Goal: Information Seeking & Learning: Compare options

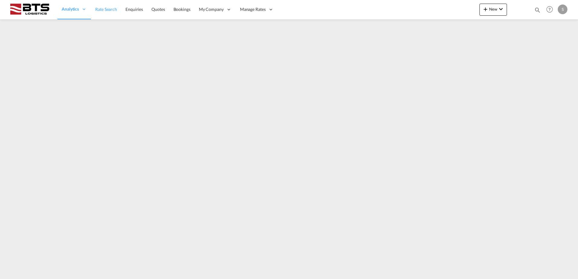
click at [102, 11] on span "Rate Search" at bounding box center [106, 9] width 22 height 5
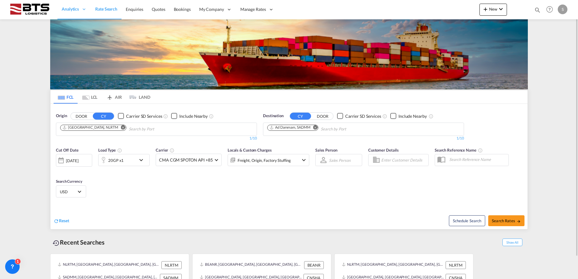
click at [138, 161] on md-icon "icon-chevron-down" at bounding box center [143, 160] width 10 height 7
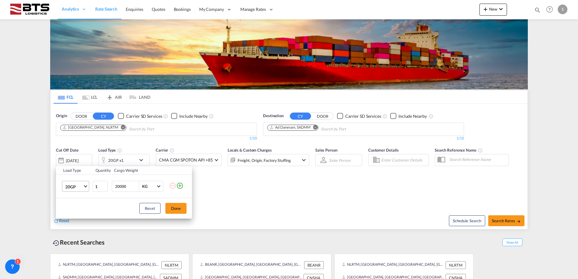
click at [75, 187] on span "20GP" at bounding box center [74, 187] width 18 height 6
click at [80, 212] on md-option "40HC" at bounding box center [80, 216] width 41 height 15
click at [175, 211] on button "Done" at bounding box center [175, 208] width 21 height 11
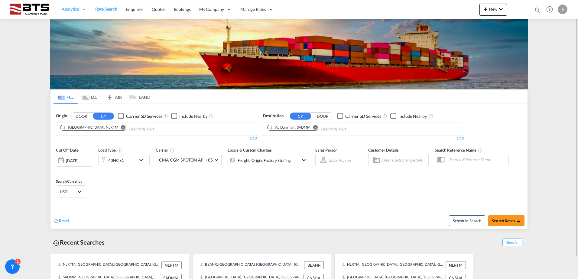
click at [314, 128] on md-icon "Remove" at bounding box center [315, 127] width 5 height 5
type input "jeddah"
click at [317, 143] on div "Jeddah [GEOGRAPHIC_DATA] SAJED" at bounding box center [314, 143] width 115 height 18
click at [496, 220] on span "Search Rates" at bounding box center [506, 221] width 29 height 5
type input "NLRTM to SAJED / [DATE]"
